Goal: Transaction & Acquisition: Purchase product/service

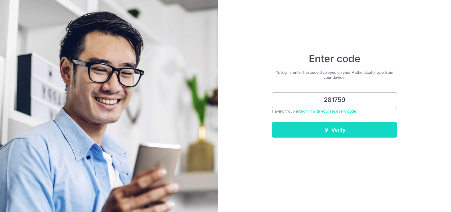
type input "281759"
click at [339, 127] on button "Verify" at bounding box center [334, 130] width 125 height 16
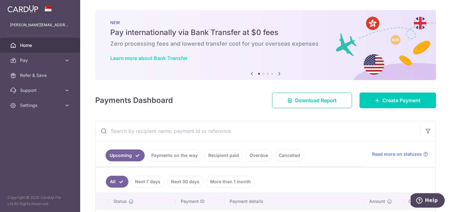
click at [162, 58] on link "Learn more about Bank Transfer" at bounding box center [148, 58] width 77 height 6
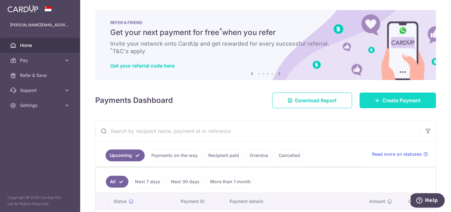
click at [393, 106] on link "Create Payment" at bounding box center [398, 101] width 76 height 16
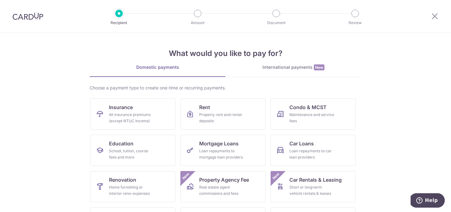
click at [292, 69] on div "International payments New" at bounding box center [293, 67] width 136 height 7
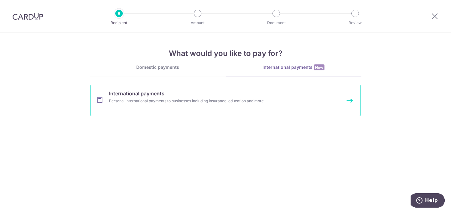
click at [349, 101] on link "International payments Personal international payments to businesses including …" at bounding box center [225, 100] width 271 height 31
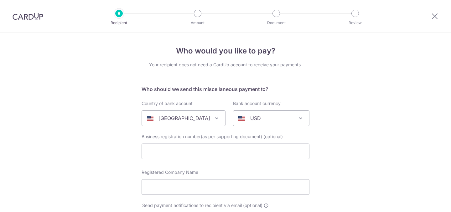
select select
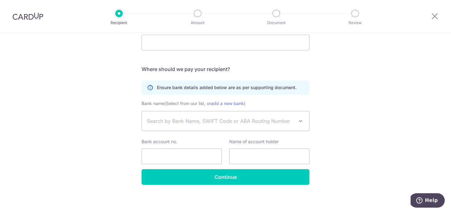
scroll to position [346, 0]
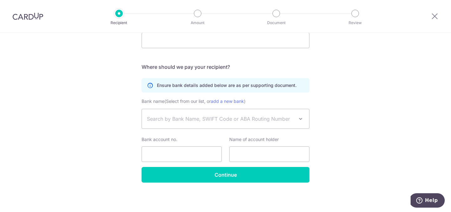
click at [178, 123] on span "Search by Bank Name, SWIFT Code or ABA Routing Number" at bounding box center [225, 118] width 167 height 19
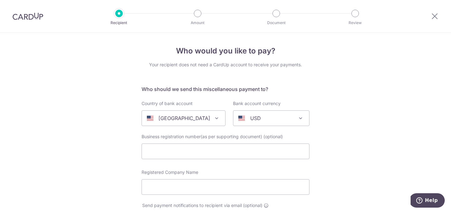
scroll to position [22, 0]
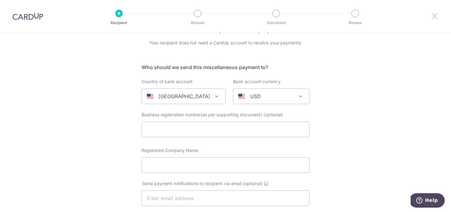
click at [433, 17] on icon at bounding box center [435, 16] width 8 height 8
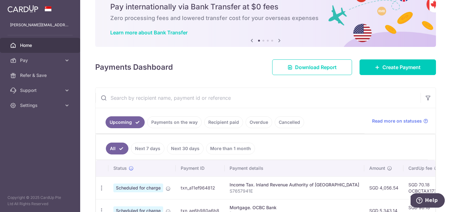
scroll to position [24, 0]
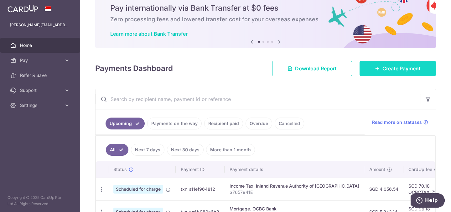
click at [407, 66] on span "Create Payment" at bounding box center [401, 69] width 38 height 8
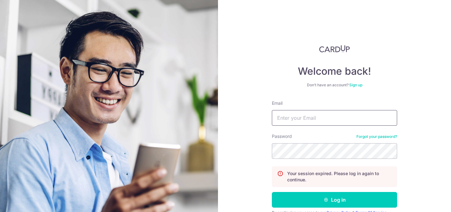
type input "[PERSON_NAME][EMAIL_ADDRESS][PERSON_NAME][DOMAIN_NAME]"
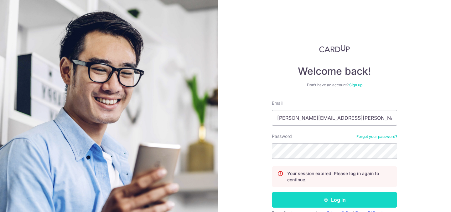
click at [332, 199] on button "Log in" at bounding box center [334, 200] width 125 height 16
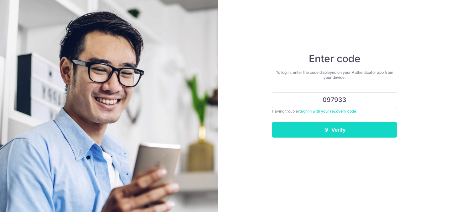
type input "097933"
click at [354, 124] on button "Verify" at bounding box center [334, 130] width 125 height 16
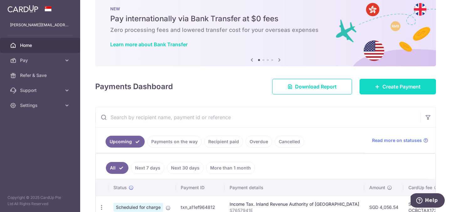
click at [395, 87] on span "Create Payment" at bounding box center [401, 87] width 38 height 8
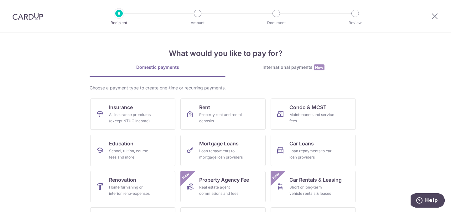
click at [282, 66] on div "International payments New" at bounding box center [293, 67] width 136 height 7
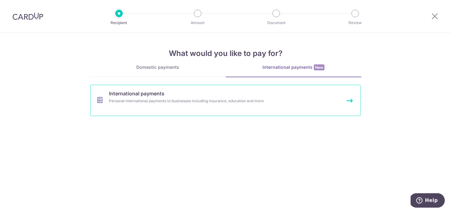
click at [202, 103] on div "Personal international payments to businesses including insurance, education an…" at bounding box center [217, 101] width 216 height 6
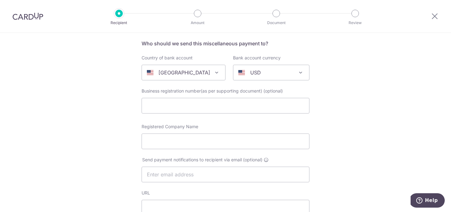
scroll to position [64, 0]
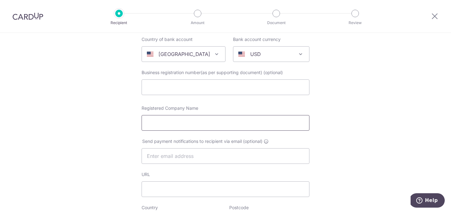
click at [166, 123] on input "Registered Company Name" at bounding box center [226, 123] width 168 height 16
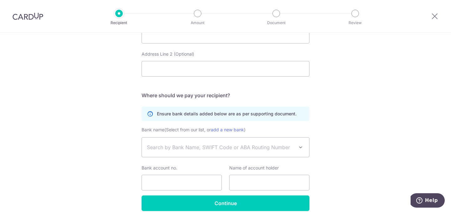
scroll to position [330, 0]
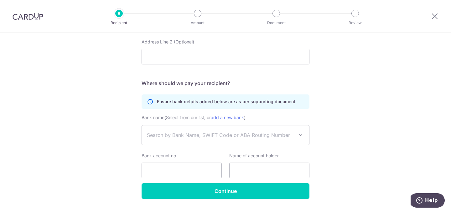
click at [293, 133] on span "Search by Bank Name, SWIFT Code or ABA Routing Number" at bounding box center [220, 136] width 147 height 8
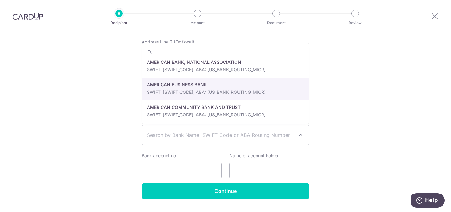
scroll to position [285, 0]
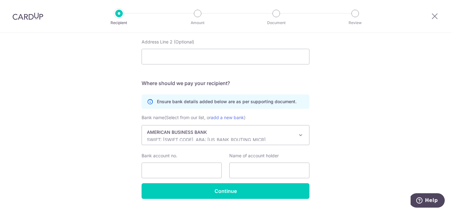
select select "464"
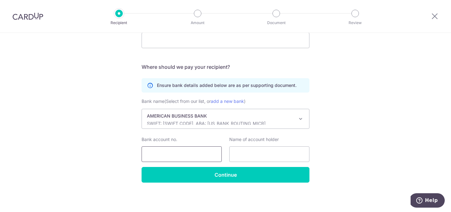
click at [187, 152] on input "Bank account no." at bounding box center [182, 155] width 80 height 16
click at [266, 154] on input "text" at bounding box center [269, 155] width 80 height 16
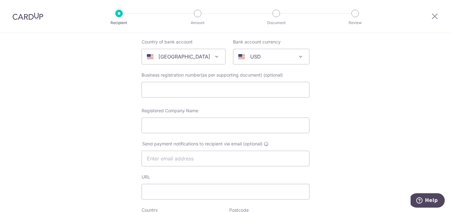
scroll to position [0, 0]
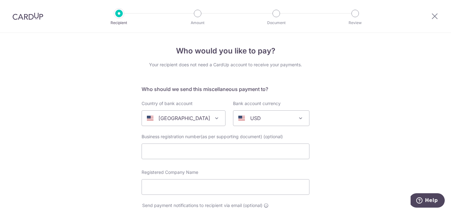
click at [434, 15] on icon at bounding box center [435, 16] width 8 height 8
